Goal: Information Seeking & Learning: Learn about a topic

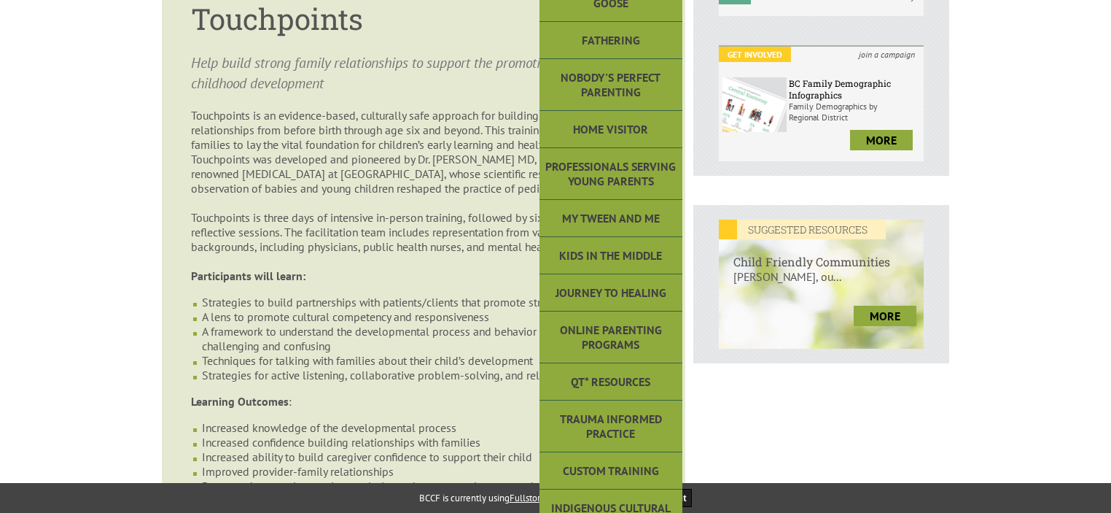
scroll to position [429, 0]
click at [626, 332] on link "Online Parenting Programs" at bounding box center [611, 336] width 143 height 52
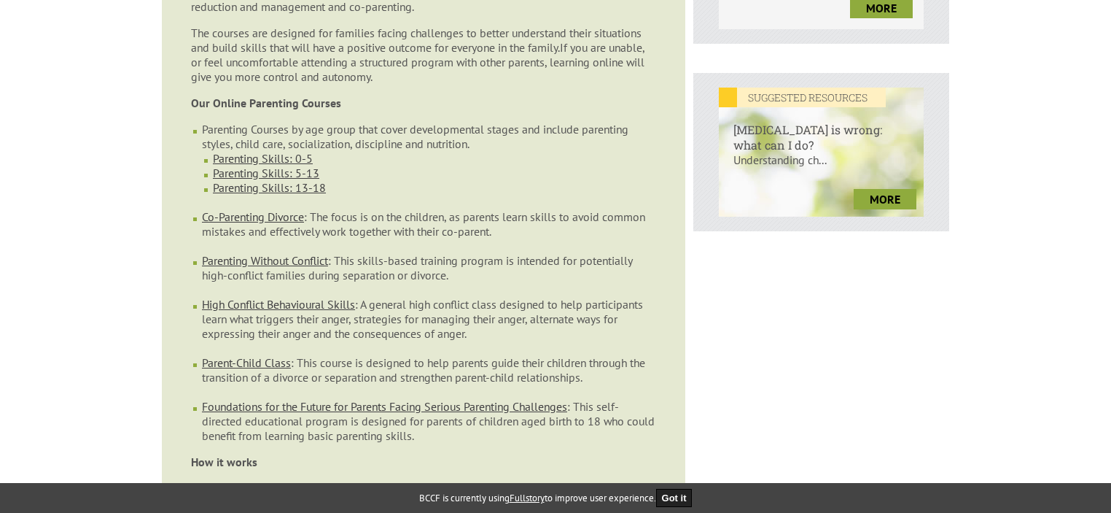
scroll to position [591, 0]
click at [290, 164] on link "Parenting Skills: 5-13" at bounding box center [266, 171] width 106 height 15
